Goal: Use online tool/utility: Utilize a website feature to perform a specific function

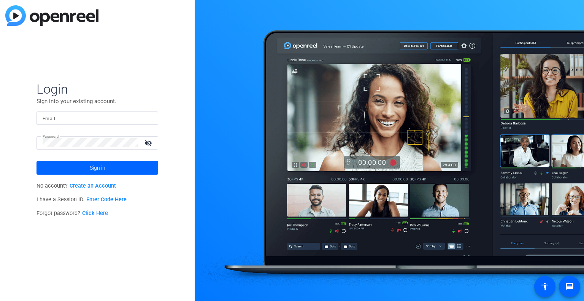
click at [60, 117] on input "Email" at bounding box center [97, 117] width 109 height 9
type input "[PERSON_NAME][EMAIL_ADDRESS][PERSON_NAME][DOMAIN_NAME]"
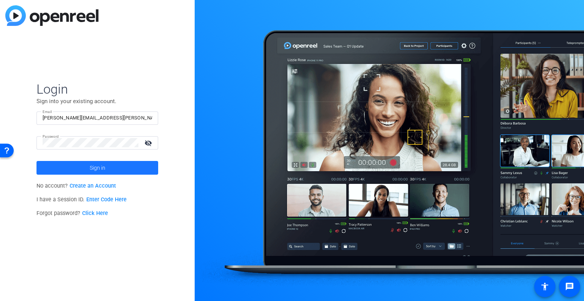
click at [105, 168] on span "Sign in" at bounding box center [98, 167] width 16 height 19
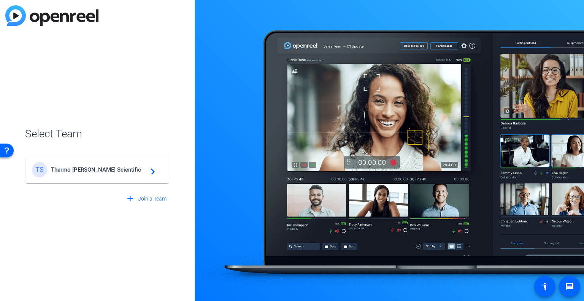
click at [84, 167] on span "Thermo [PERSON_NAME] Scientific" at bounding box center [98, 169] width 95 height 7
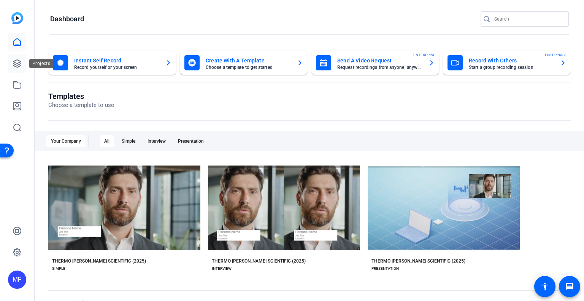
click at [17, 68] on link at bounding box center [17, 63] width 18 height 18
click at [85, 61] on mat-card-title "Instant Self Record" at bounding box center [116, 60] width 85 height 9
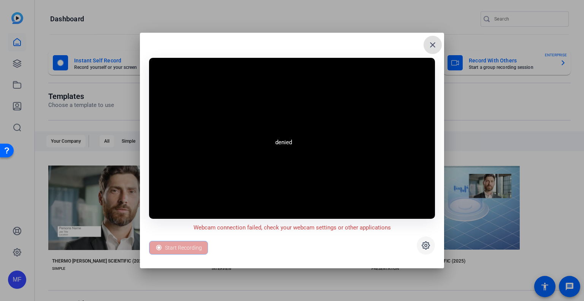
click at [426, 243] on icon at bounding box center [425, 245] width 9 height 9
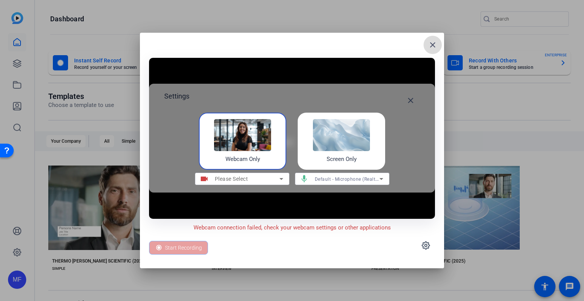
click at [433, 45] on mat-icon "close" at bounding box center [432, 44] width 9 height 9
